Goal: Use online tool/utility: Use online tool/utility

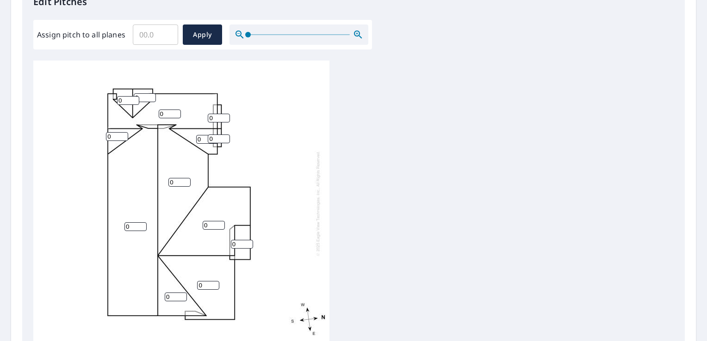
scroll to position [265, 0]
click at [122, 132] on input "1" at bounding box center [117, 136] width 22 height 9
click at [122, 132] on input "2" at bounding box center [117, 136] width 22 height 9
click at [122, 132] on input "3" at bounding box center [117, 136] width 22 height 9
click at [122, 132] on input "4" at bounding box center [117, 136] width 22 height 9
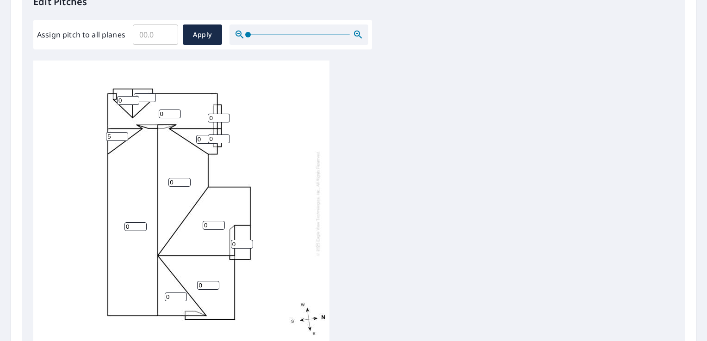
click at [122, 132] on input "5" at bounding box center [117, 136] width 22 height 9
click at [122, 132] on input "6" at bounding box center [117, 136] width 22 height 9
type input "7"
click at [122, 132] on input "7" at bounding box center [117, 136] width 22 height 9
click at [133, 96] on input "1" at bounding box center [128, 100] width 22 height 9
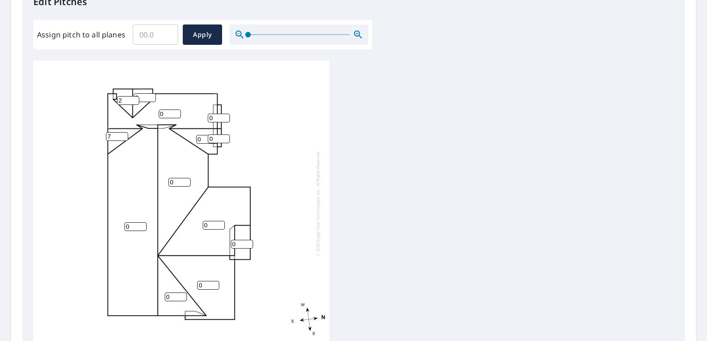
click at [133, 96] on input "2" at bounding box center [128, 100] width 22 height 9
click at [133, 96] on input "3" at bounding box center [128, 100] width 22 height 9
click at [133, 96] on input "4" at bounding box center [128, 100] width 22 height 9
click at [133, 96] on input "5" at bounding box center [128, 100] width 22 height 9
click at [133, 96] on input "6" at bounding box center [128, 100] width 22 height 9
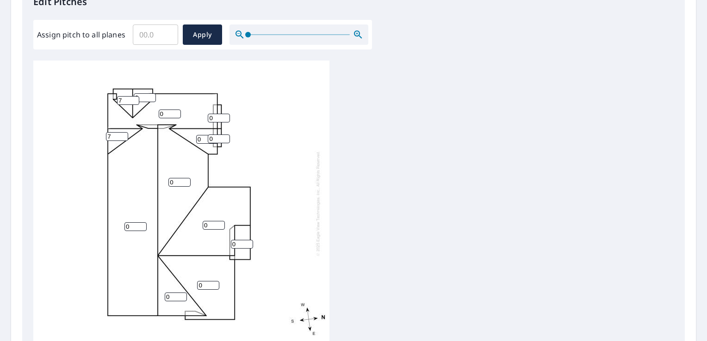
type input "7"
click at [133, 96] on input "7" at bounding box center [128, 100] width 22 height 9
click at [152, 93] on input "1" at bounding box center [145, 97] width 22 height 9
click at [152, 93] on input "2" at bounding box center [145, 97] width 22 height 9
click at [152, 93] on input "3" at bounding box center [145, 97] width 22 height 9
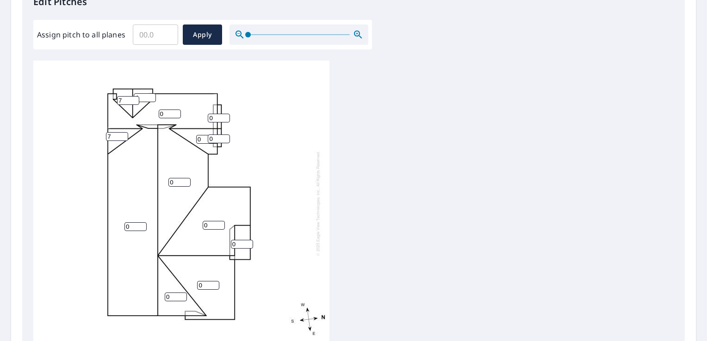
click at [152, 93] on input "4" at bounding box center [145, 97] width 22 height 9
click at [152, 93] on input "5" at bounding box center [145, 97] width 22 height 9
click at [152, 93] on input "6" at bounding box center [145, 97] width 22 height 9
type input "7"
click at [152, 93] on input "7" at bounding box center [145, 97] width 22 height 9
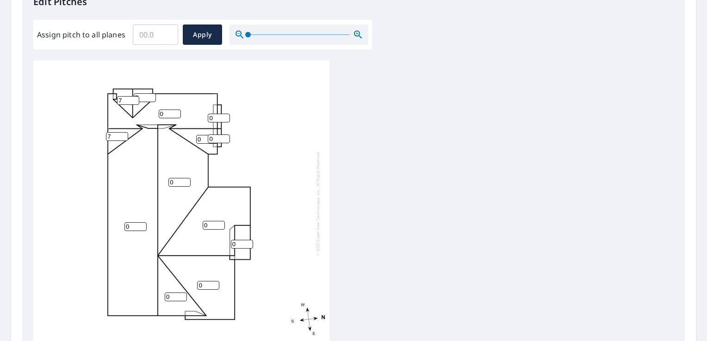
click at [177, 110] on input "0" at bounding box center [170, 114] width 22 height 9
click at [167, 33] on input "0.1" at bounding box center [155, 35] width 45 height 26
click at [167, 33] on input "0.2" at bounding box center [155, 35] width 45 height 26
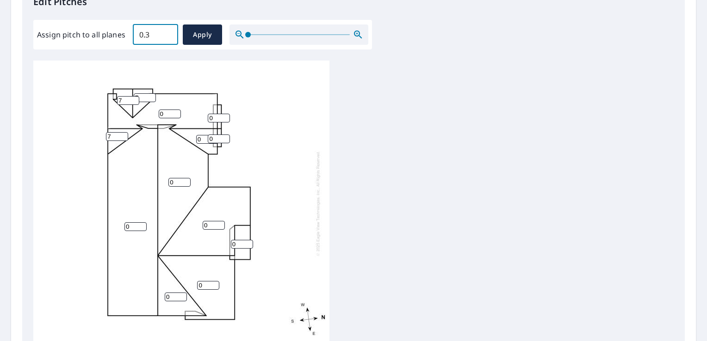
click at [167, 33] on input "0.3" at bounding box center [155, 35] width 45 height 26
click at [167, 33] on input "0.4" at bounding box center [155, 35] width 45 height 26
click at [167, 33] on input "0.5" at bounding box center [155, 35] width 45 height 26
click at [167, 33] on input "0.6" at bounding box center [155, 35] width 45 height 26
click at [167, 33] on input "0.7" at bounding box center [155, 35] width 45 height 26
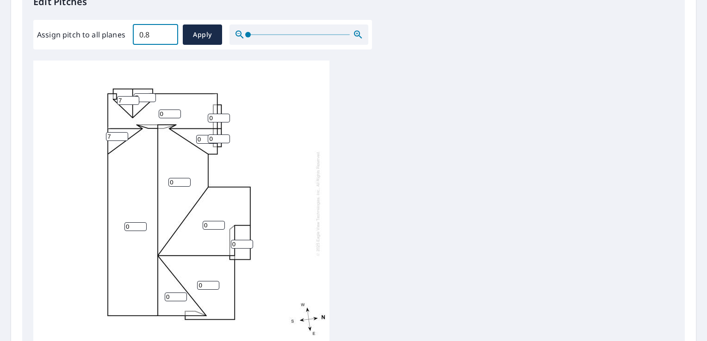
click at [167, 33] on input "0.8" at bounding box center [155, 35] width 45 height 26
click at [167, 33] on input "0.9" at bounding box center [155, 35] width 45 height 26
click at [167, 33] on input "1" at bounding box center [155, 35] width 45 height 26
click at [167, 33] on input "1.1" at bounding box center [155, 35] width 45 height 26
click at [167, 33] on input "1.4" at bounding box center [155, 35] width 45 height 26
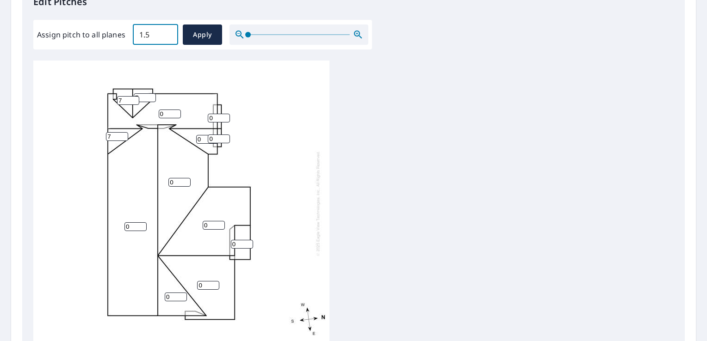
click at [167, 33] on input "1.5" at bounding box center [155, 35] width 45 height 26
click at [167, 33] on input "1.6" at bounding box center [155, 35] width 45 height 26
click at [167, 33] on input "1.7" at bounding box center [155, 35] width 45 height 26
click at [167, 33] on input "1.8" at bounding box center [155, 35] width 45 height 26
type input "1"
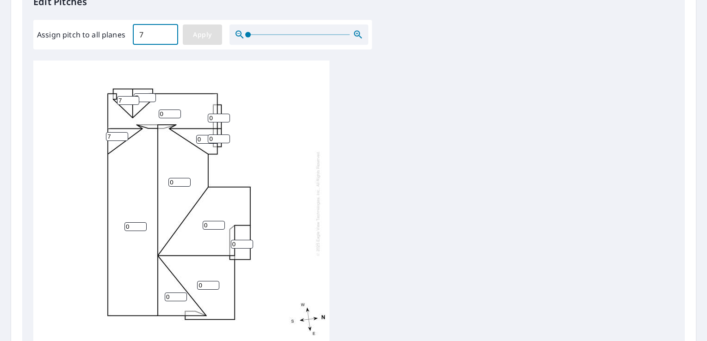
type input "7"
click at [209, 34] on span "Apply" at bounding box center [202, 35] width 25 height 12
type input "7"
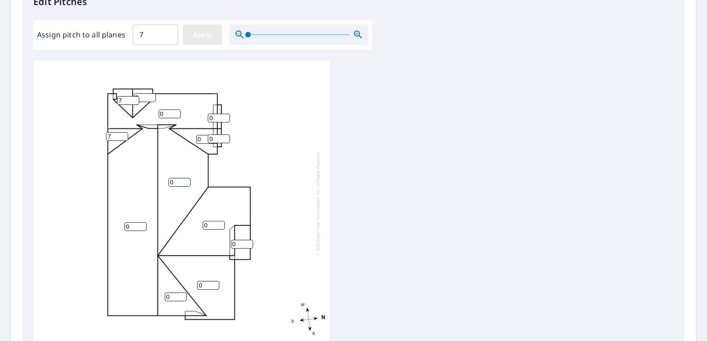
type input "7"
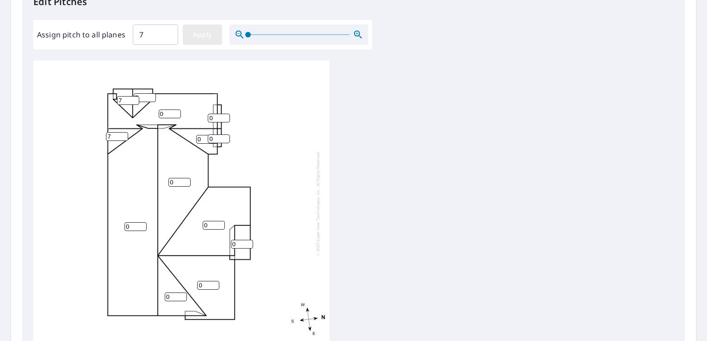
type input "7"
click at [196, 39] on span "Apply" at bounding box center [202, 35] width 25 height 12
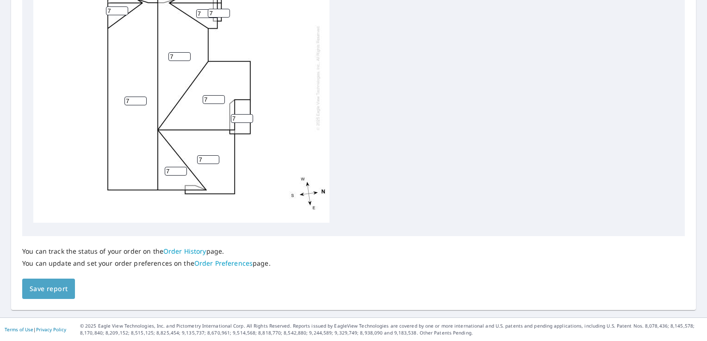
click at [41, 292] on span "Save report" at bounding box center [49, 290] width 38 height 12
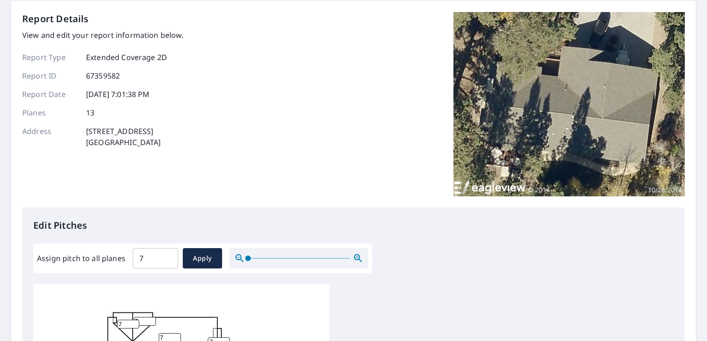
scroll to position [0, 0]
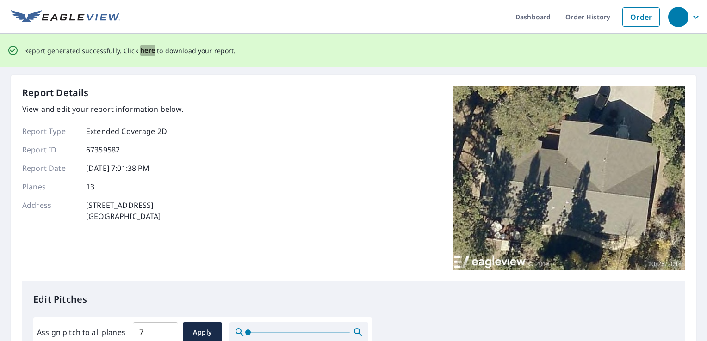
click at [148, 51] on span "here" at bounding box center [147, 51] width 15 height 12
